Goal: Task Accomplishment & Management: Use online tool/utility

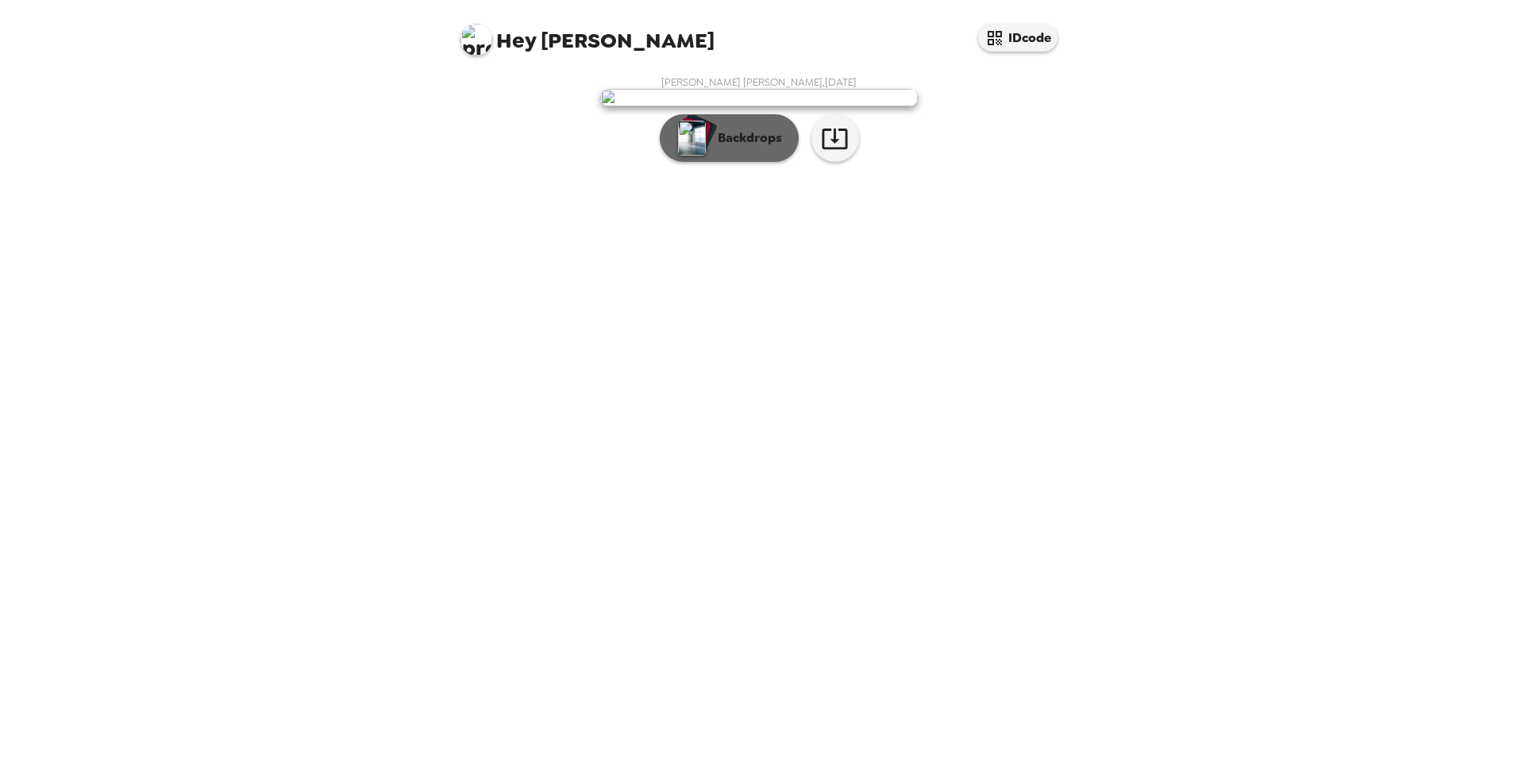
click at [727, 148] on p "Backdrops" at bounding box center [746, 138] width 72 height 19
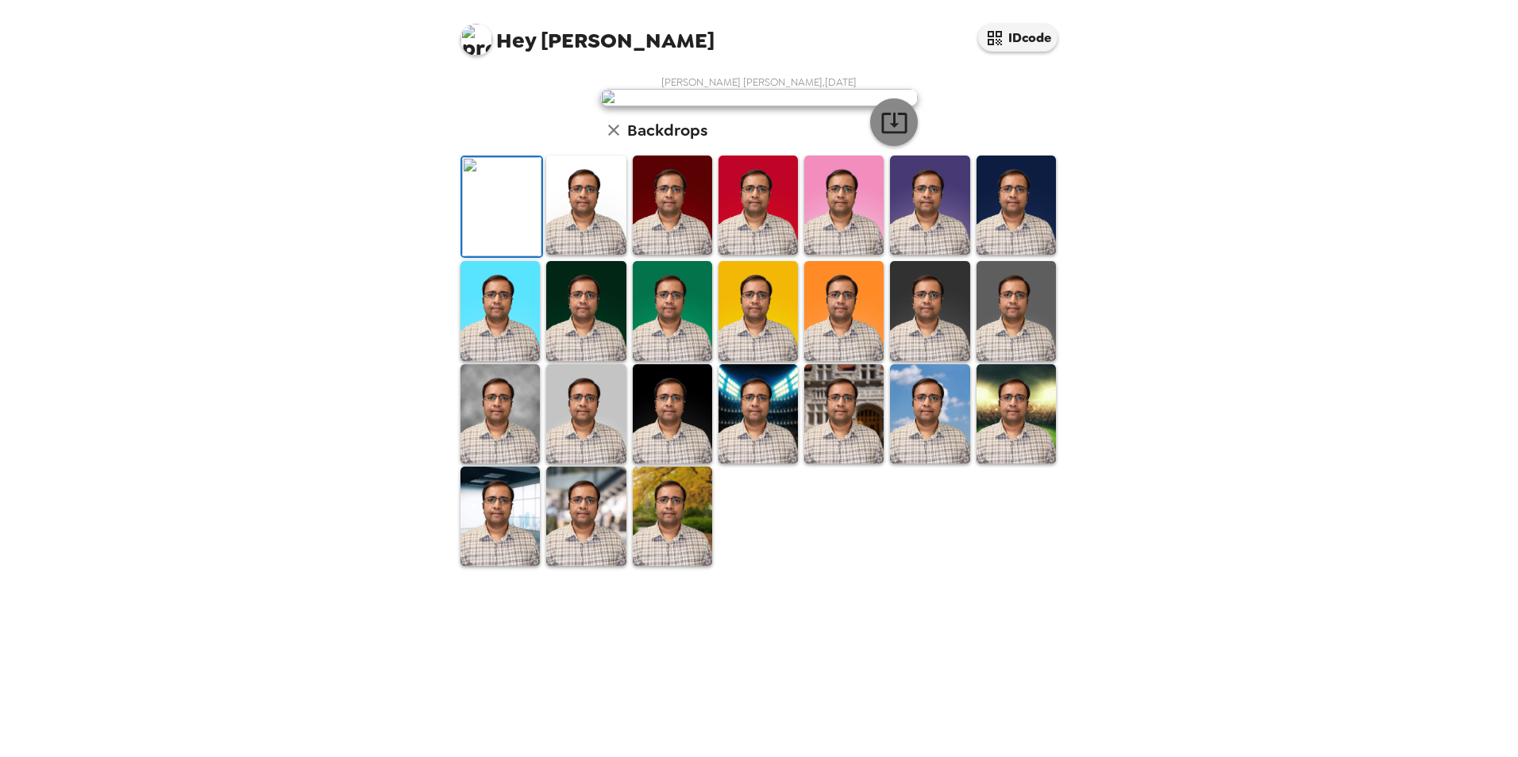
scroll to position [230, 0]
click at [856, 255] on img at bounding box center [843, 205] width 79 height 99
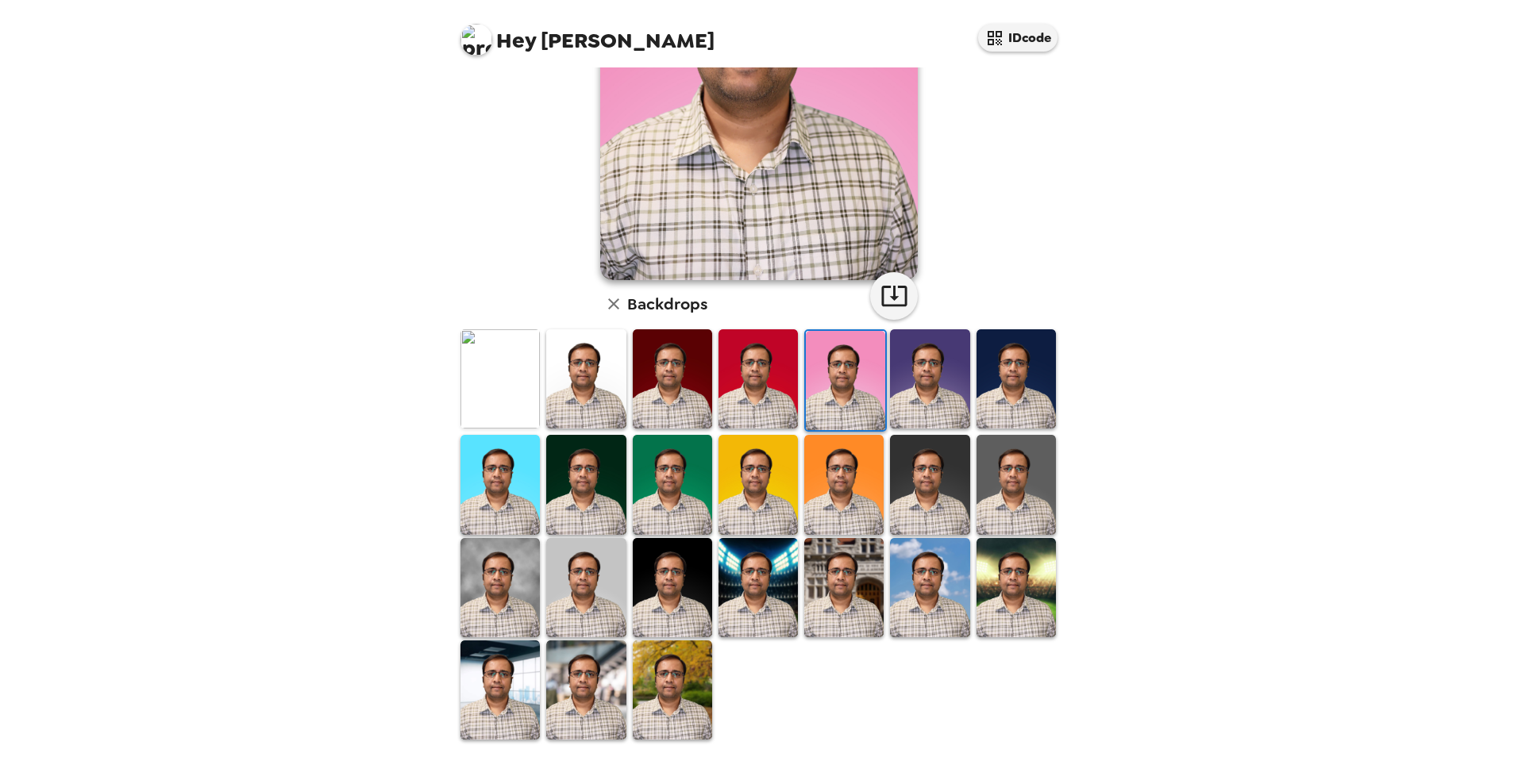
click at [996, 548] on img at bounding box center [1015, 587] width 79 height 99
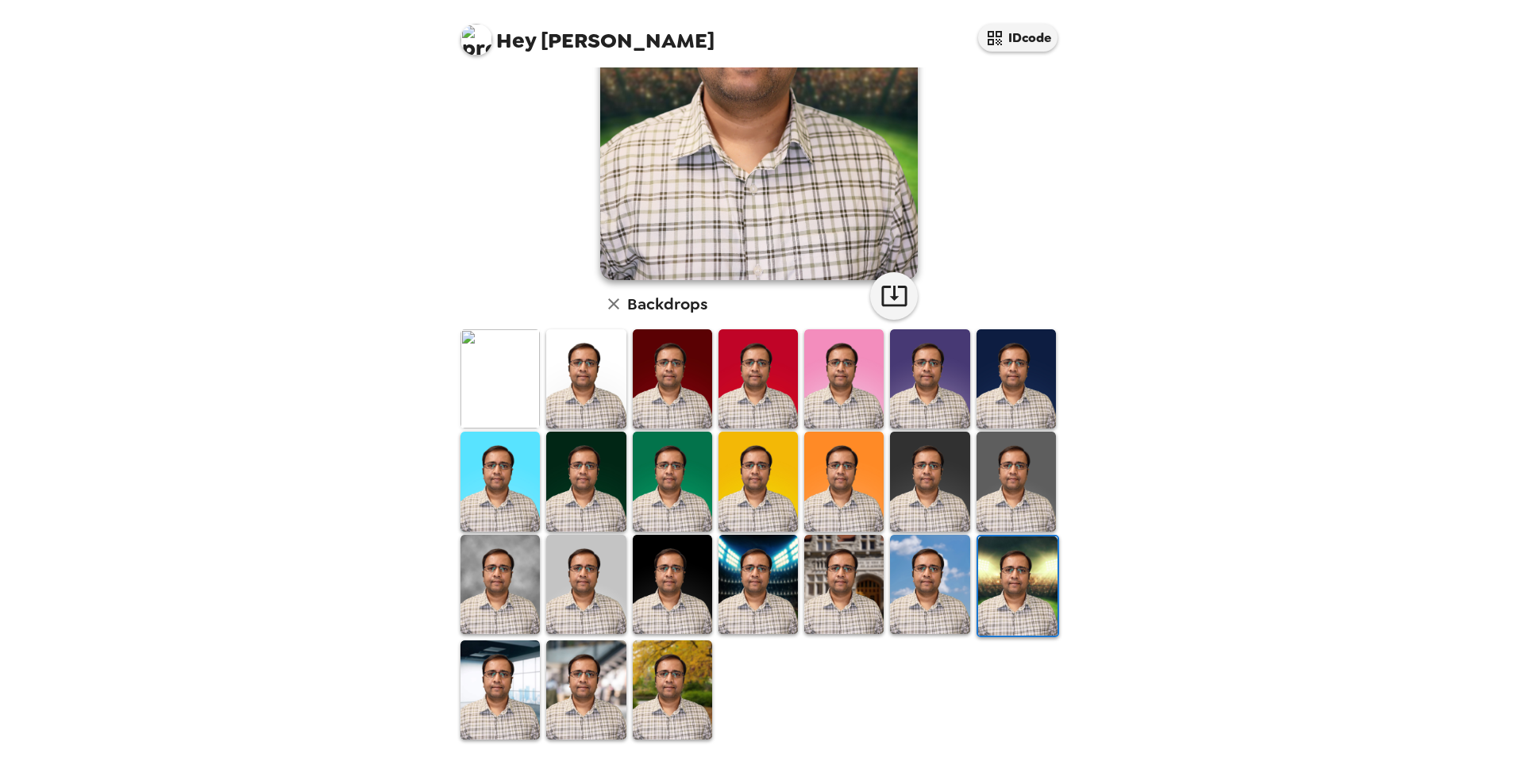
click at [926, 543] on img at bounding box center [929, 584] width 79 height 99
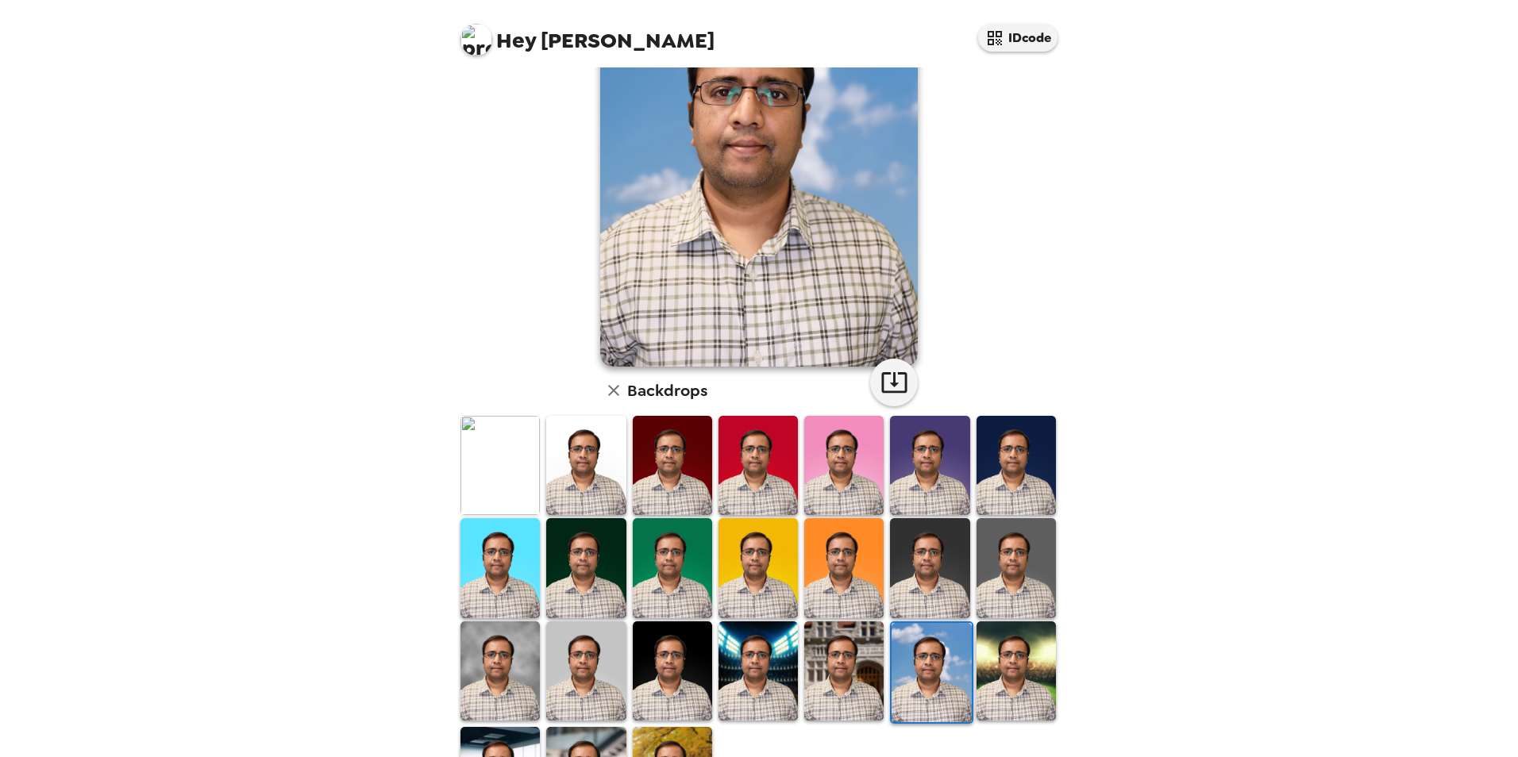
scroll to position [159, 0]
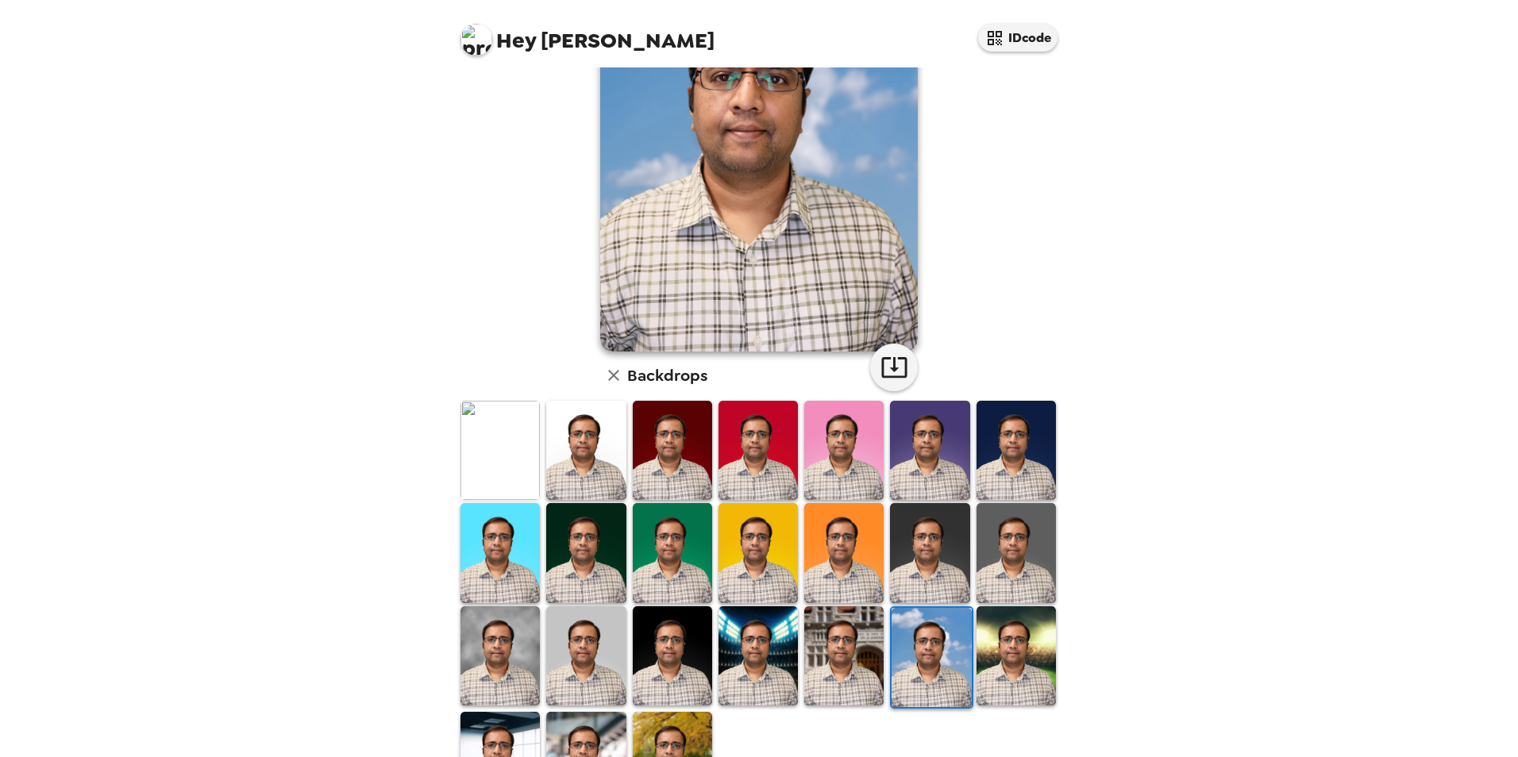
click at [746, 417] on img at bounding box center [757, 450] width 79 height 99
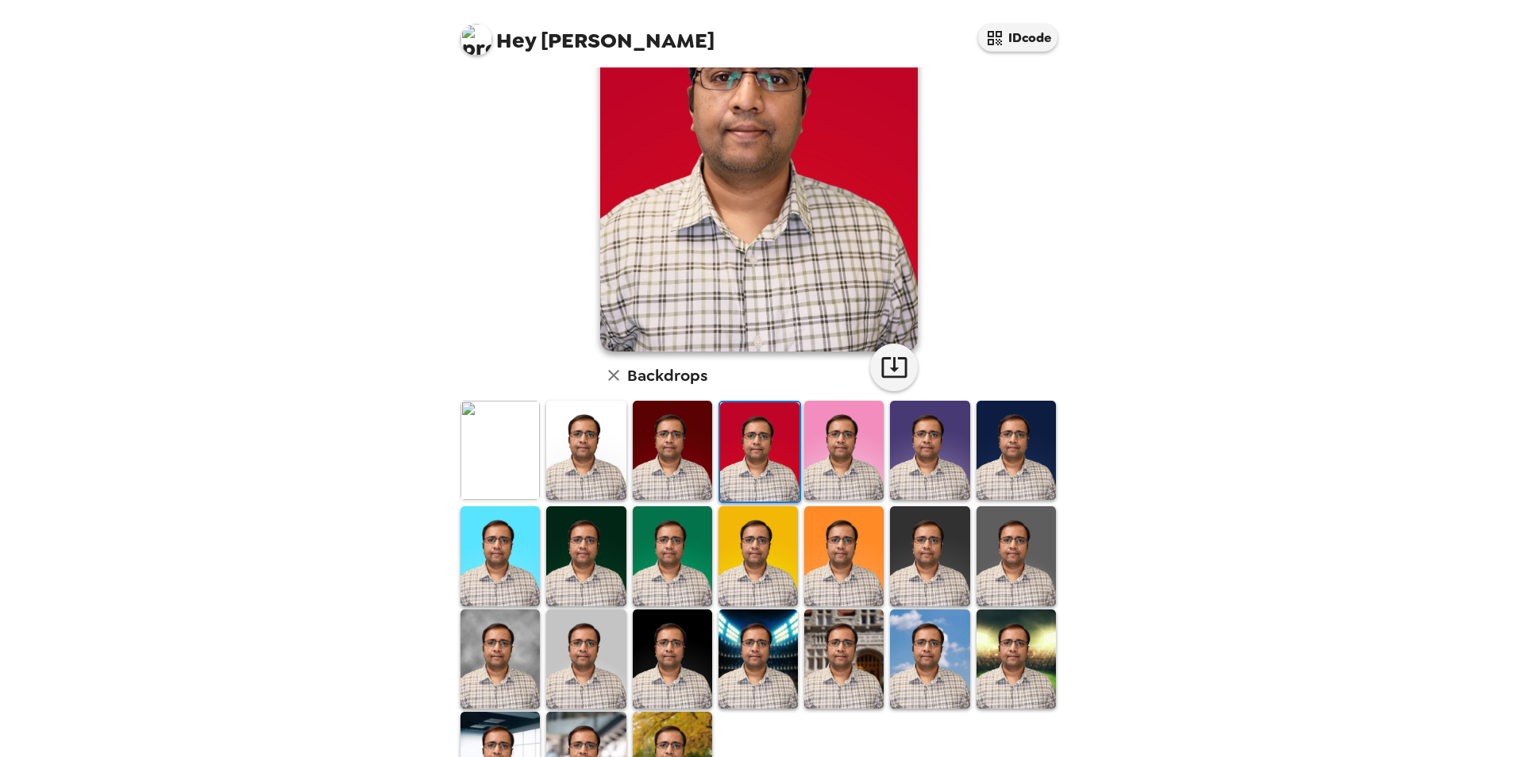
click at [842, 417] on img at bounding box center [843, 450] width 79 height 99
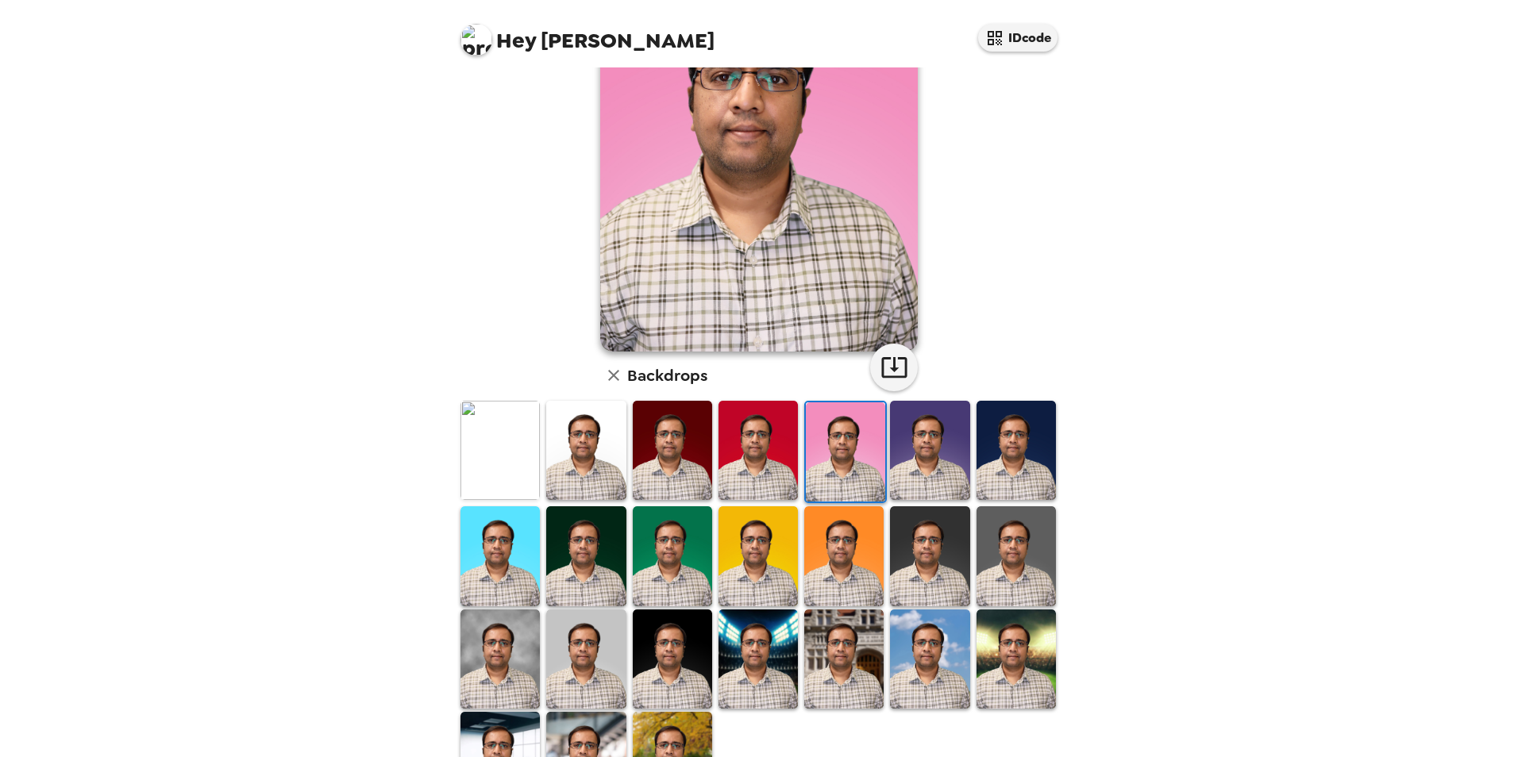
click at [525, 450] on img at bounding box center [499, 450] width 79 height 99
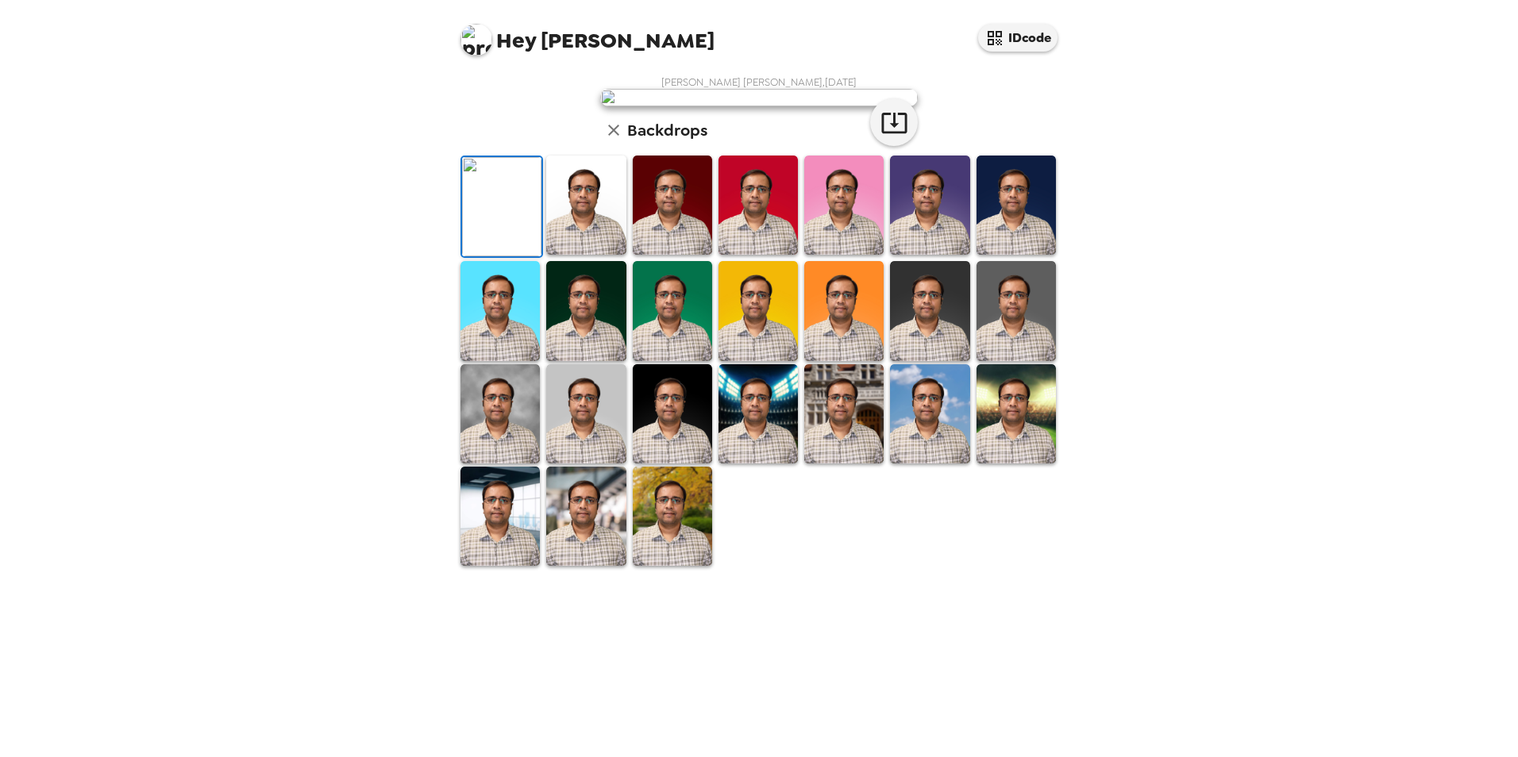
click at [592, 360] on img at bounding box center [585, 310] width 79 height 99
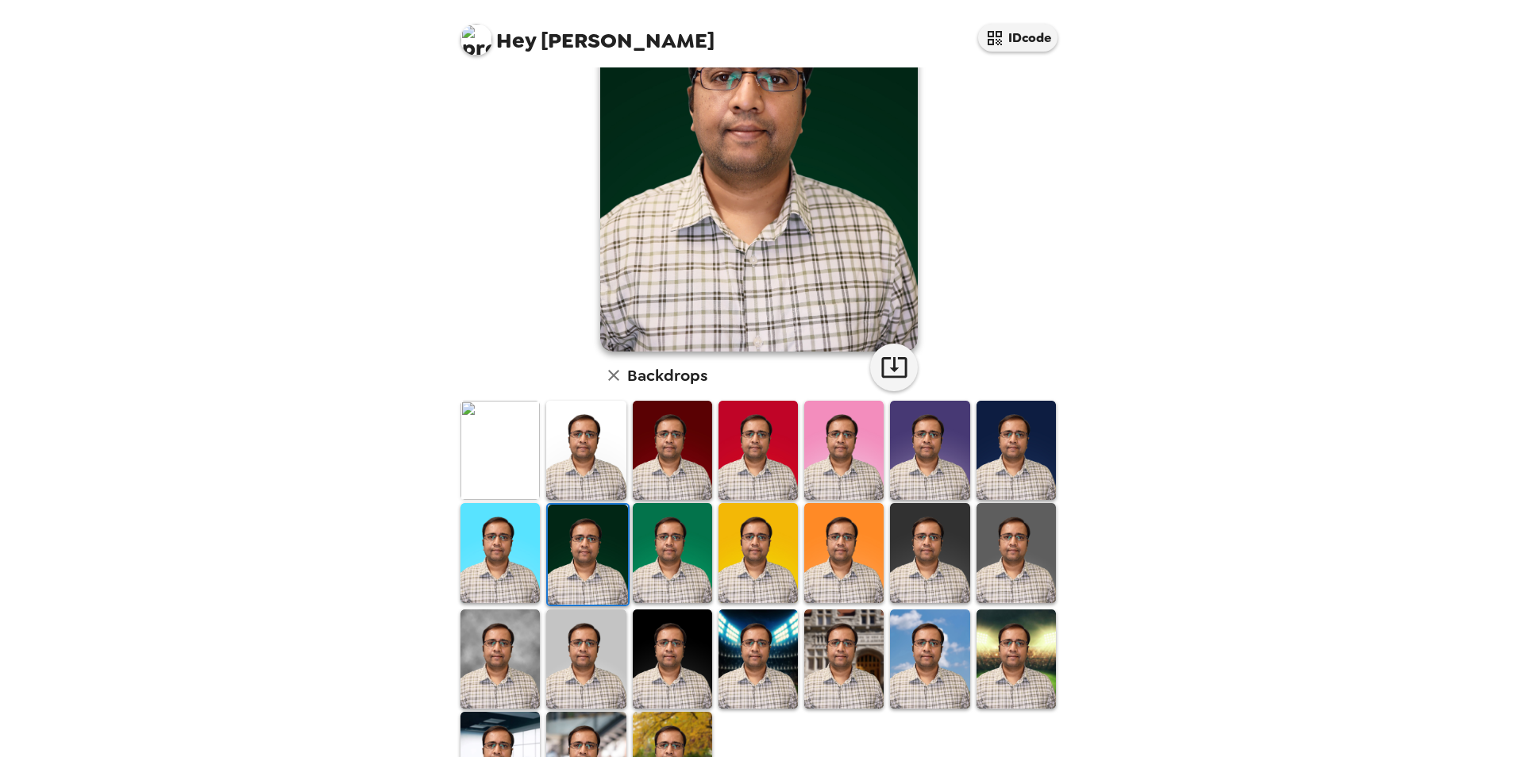
click at [685, 529] on img at bounding box center [672, 552] width 79 height 99
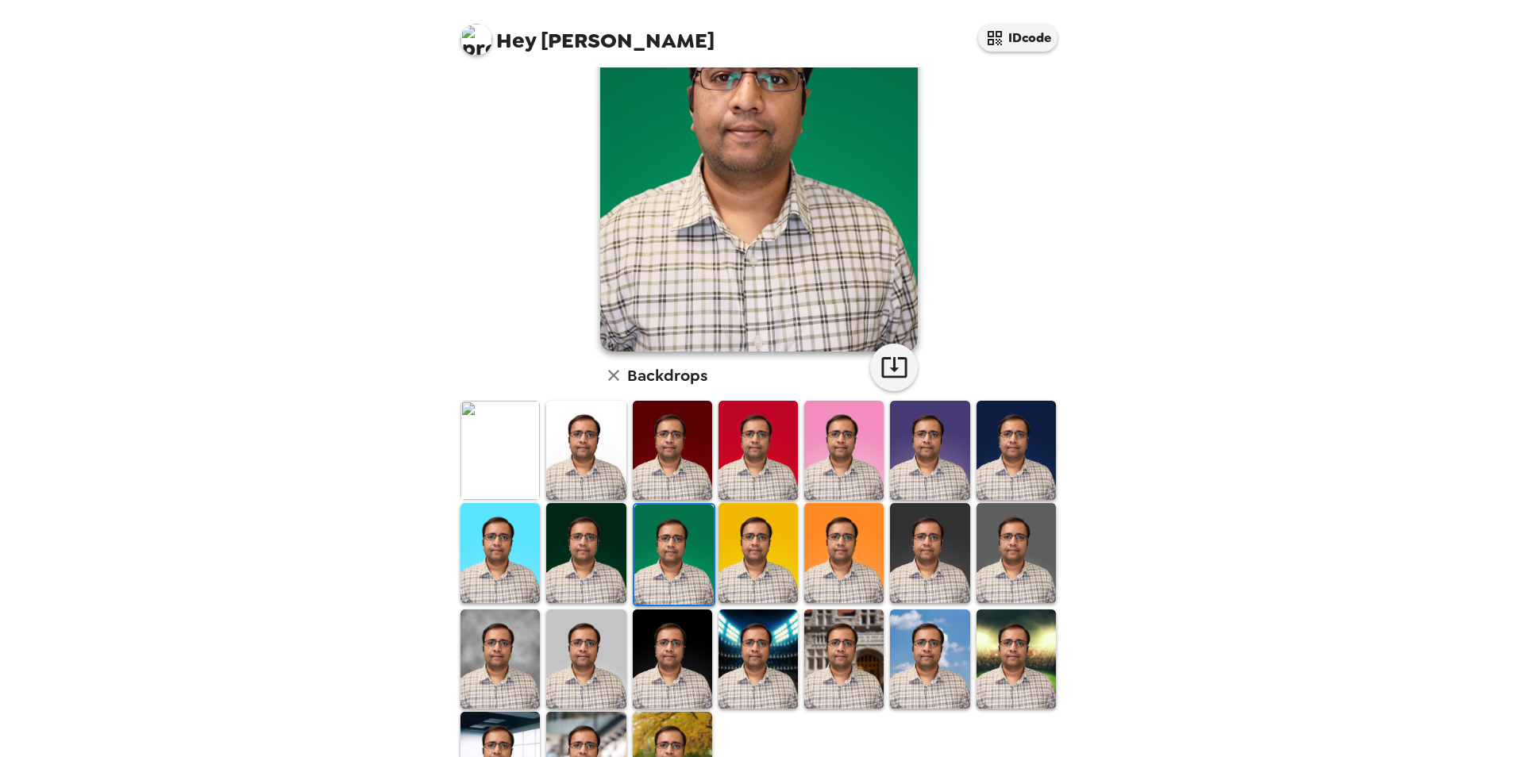
click at [523, 410] on img at bounding box center [499, 450] width 79 height 99
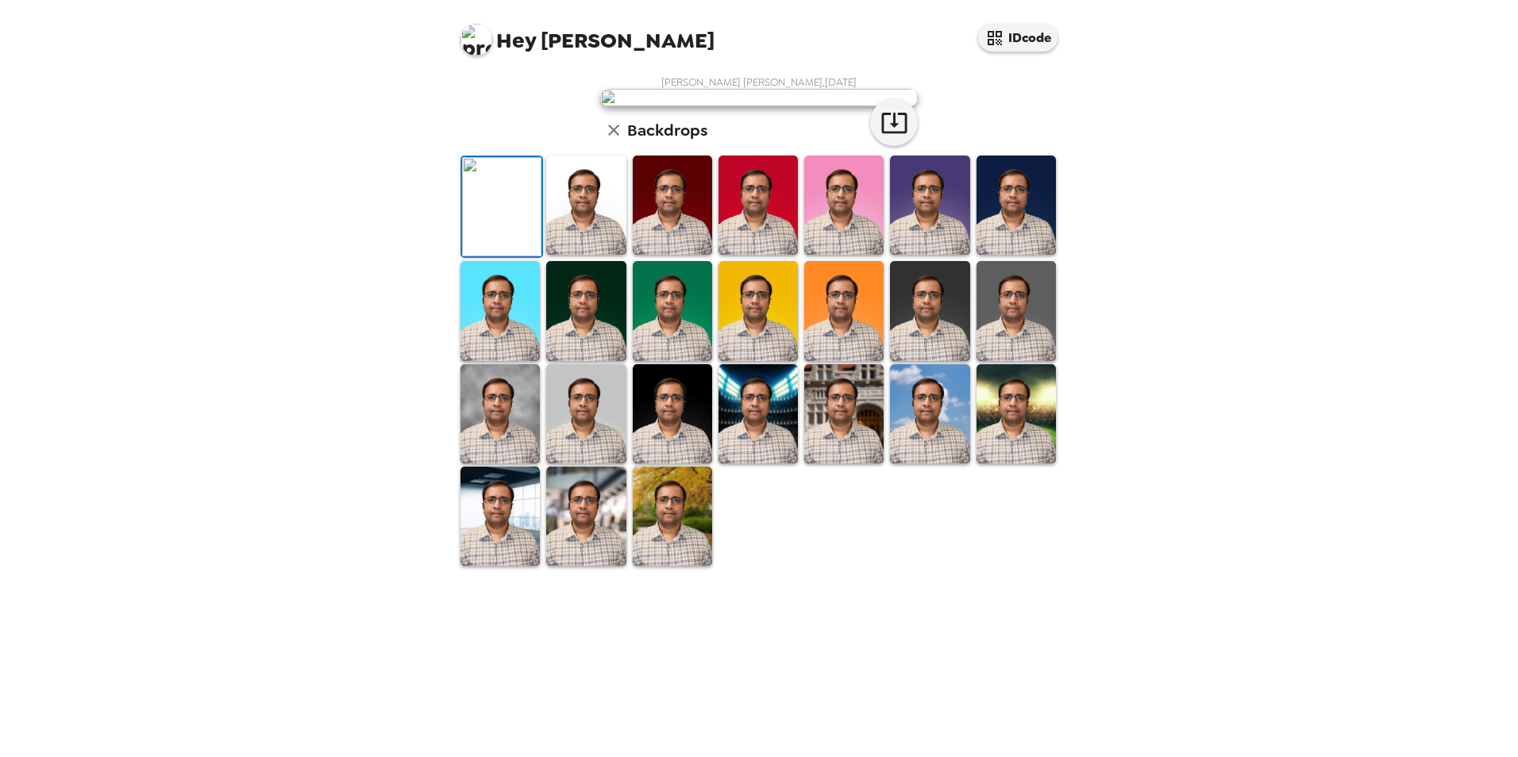
scroll to position [0, 0]
click at [884, 137] on icon "button" at bounding box center [894, 123] width 28 height 28
click at [1120, 498] on div "Hey [PERSON_NAME] IDcode [PERSON_NAME] [PERSON_NAME] , [DATE] Backdrops" at bounding box center [759, 378] width 1518 height 757
click at [1033, 48] on button "IDcode" at bounding box center [1017, 38] width 79 height 28
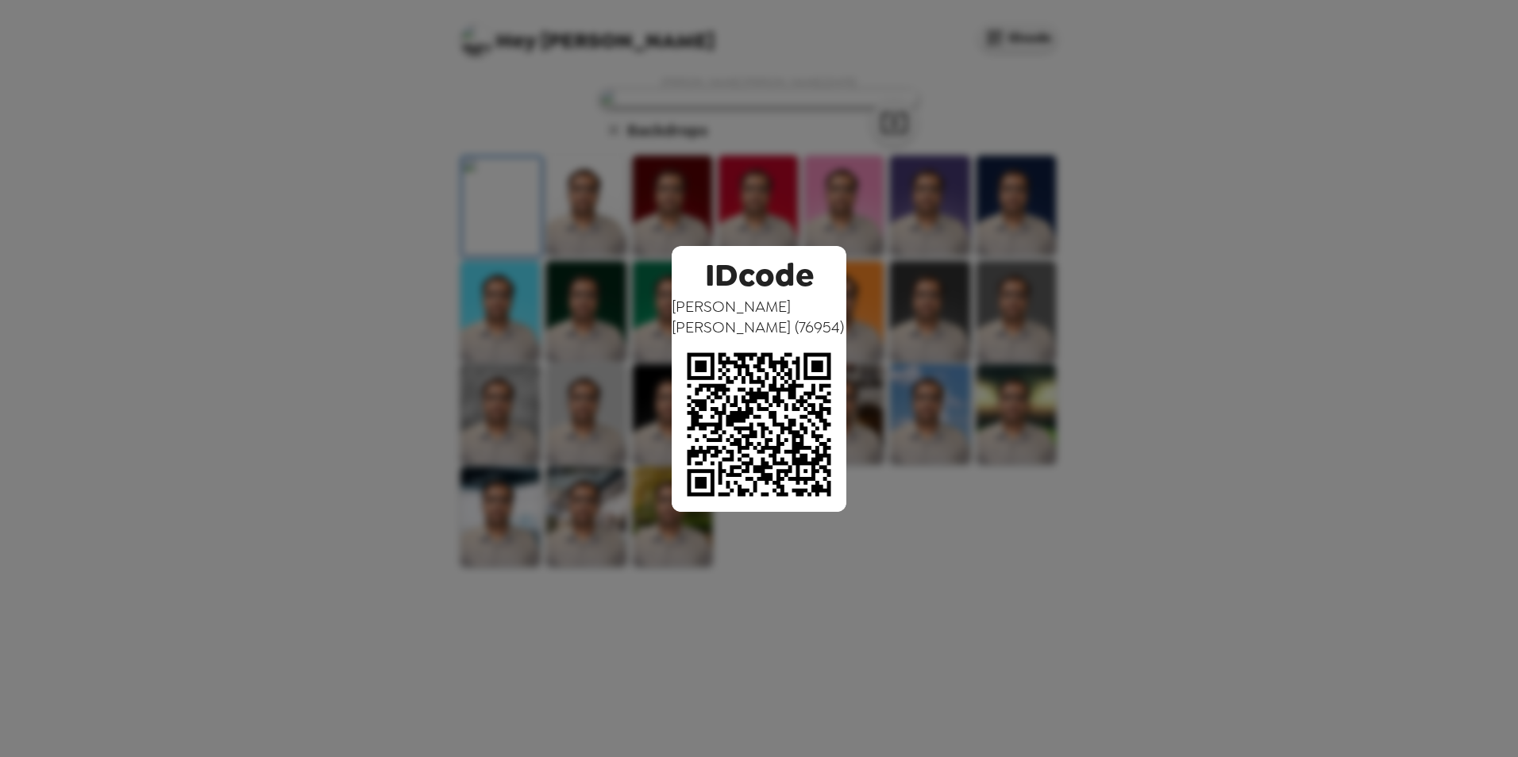
click at [1266, 187] on div "IDcode [PERSON_NAME] [PERSON_NAME] ( 76954 )" at bounding box center [759, 378] width 1518 height 757
